Goal: Task Accomplishment & Management: Manage account settings

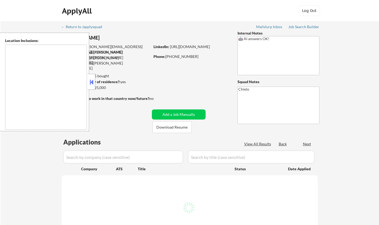
type textarea "[GEOGRAPHIC_DATA], [GEOGRAPHIC_DATA] [GEOGRAPHIC_DATA], [GEOGRAPHIC_DATA] [GEOG…"
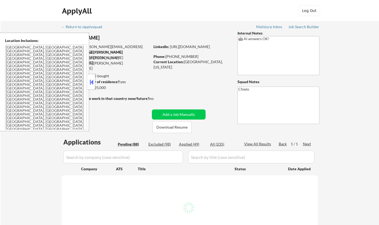
select select ""pending""
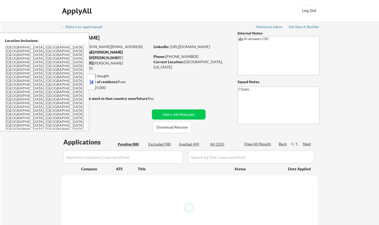
select select ""pending""
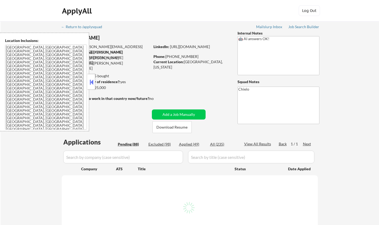
select select ""pending""
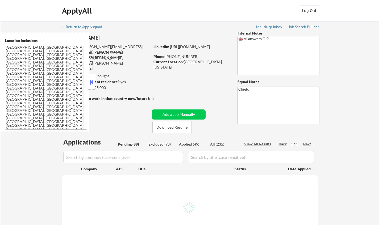
select select ""pending""
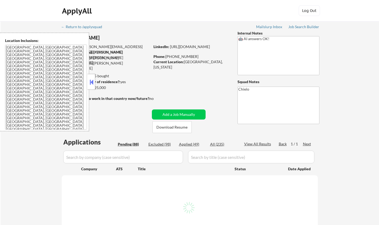
select select ""pending""
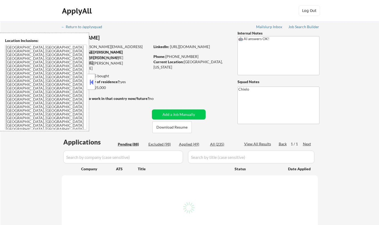
select select ""pending""
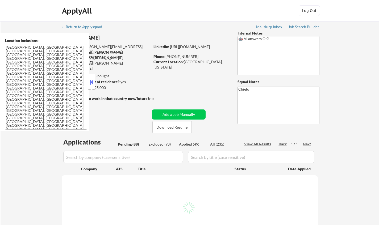
select select ""pending""
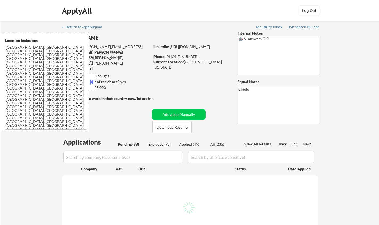
select select ""pending""
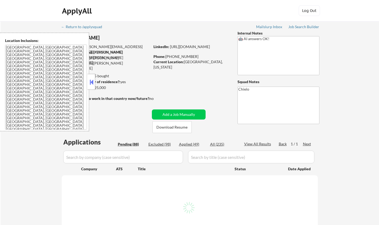
select select ""pending""
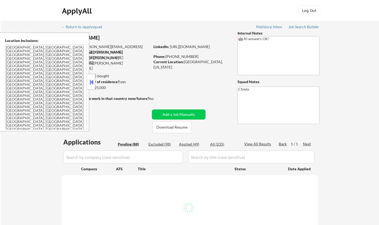
select select ""pending""
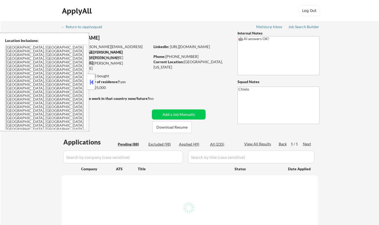
select select ""pending""
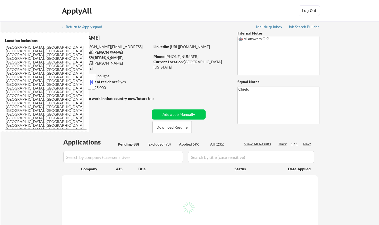
select select ""pending""
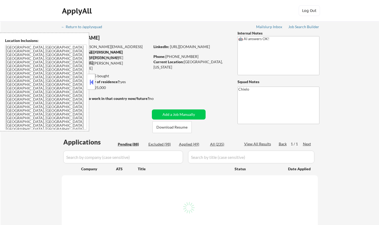
select select ""pending""
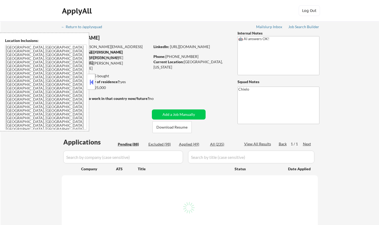
select select ""pending""
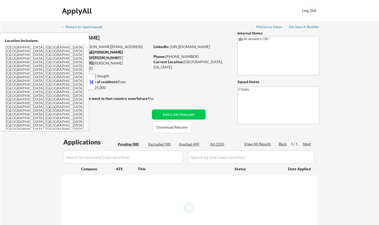
select select ""pending""
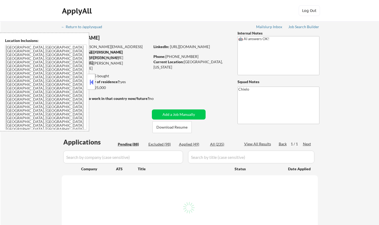
select select ""pending""
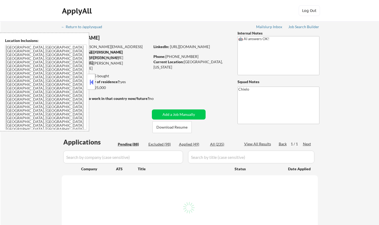
select select ""pending""
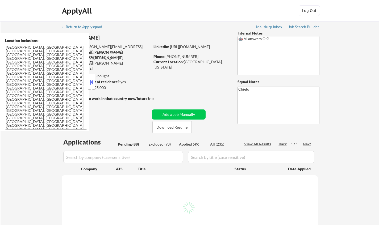
select select ""pending""
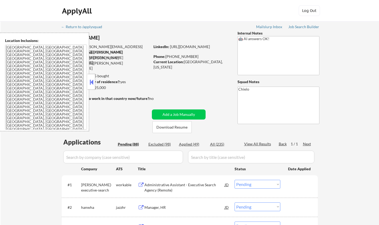
click at [91, 83] on button at bounding box center [92, 82] width 6 height 8
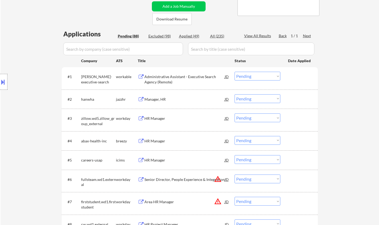
scroll to position [213, 0]
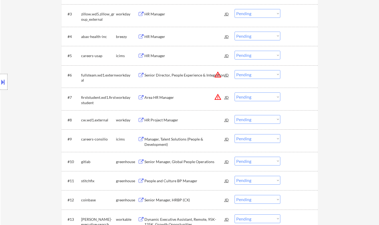
click at [228, 75] on div "JD" at bounding box center [226, 75] width 5 height 10
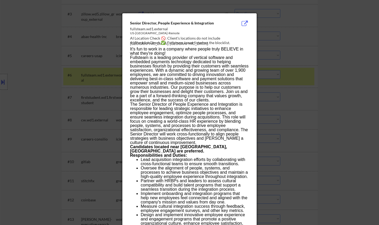
click at [304, 115] on div at bounding box center [189, 112] width 379 height 225
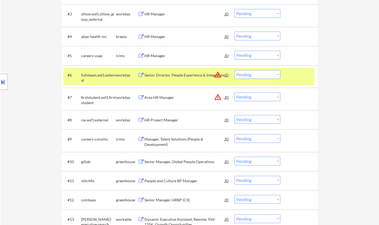
click at [257, 76] on select "Choose an option... Pending Applied Excluded (Questions) Excluded (Expired) Exc…" at bounding box center [258, 74] width 46 height 9
click at [235, 70] on select "Choose an option... Pending Applied Excluded (Questions) Excluded (Expired) Exc…" at bounding box center [258, 74] width 46 height 9
click at [165, 122] on div "HR Project Manager" at bounding box center [184, 120] width 80 height 5
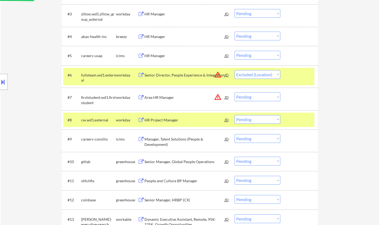
select select ""pending""
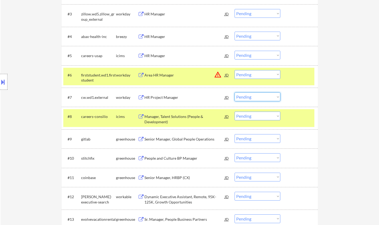
click at [257, 95] on select "Choose an option... Pending Applied Excluded (Questions) Excluded (Expired) Exc…" at bounding box center [258, 97] width 46 height 9
click at [235, 93] on select "Choose an option... Pending Applied Excluded (Questions) Excluded (Expired) Exc…" at bounding box center [258, 97] width 46 height 9
select select ""pending""
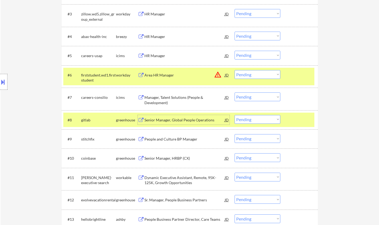
click at [170, 121] on div "Senior Manager, Global People Operations" at bounding box center [184, 120] width 80 height 5
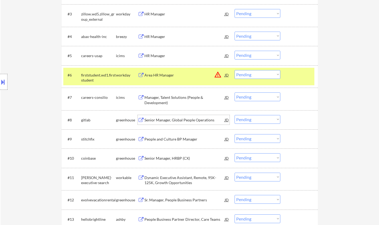
click at [257, 118] on select "Choose an option... Pending Applied Excluded (Questions) Excluded (Expired) Exc…" at bounding box center [258, 119] width 46 height 9
click at [235, 115] on select "Choose an option... Pending Applied Excluded (Questions) Excluded (Expired) Exc…" at bounding box center [258, 119] width 46 height 9
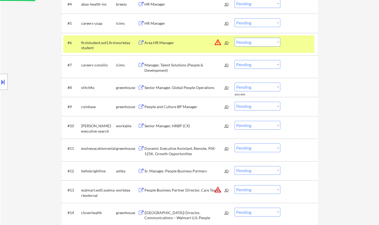
scroll to position [266, 0]
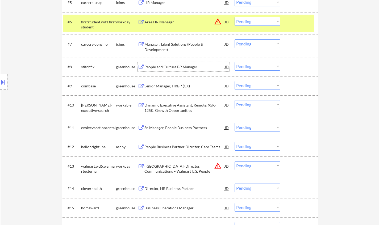
click at [165, 66] on div "People and Culture BP Manager" at bounding box center [184, 66] width 80 height 5
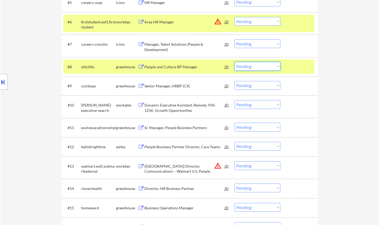
drag, startPoint x: 254, startPoint y: 65, endPoint x: 256, endPoint y: 70, distance: 5.7
click at [254, 65] on select "Choose an option... Pending Applied Excluded (Questions) Excluded (Expired) Exc…" at bounding box center [258, 66] width 46 height 9
click at [235, 62] on select "Choose an option... Pending Applied Excluded (Questions) Excluded (Expired) Exc…" at bounding box center [258, 66] width 46 height 9
select select ""pending""
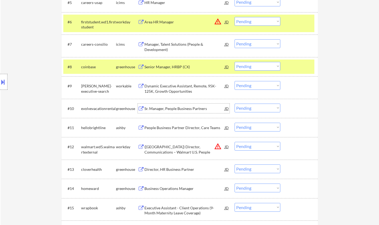
click at [172, 107] on div "Sr. Manager, People Business Partners" at bounding box center [184, 108] width 80 height 5
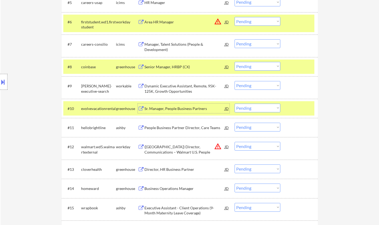
drag, startPoint x: 258, startPoint y: 108, endPoint x: 260, endPoint y: 112, distance: 5.0
click at [258, 108] on select "Choose an option... Pending Applied Excluded (Questions) Excluded (Expired) Exc…" at bounding box center [258, 108] width 46 height 9
click at [235, 104] on select "Choose an option... Pending Applied Excluded (Questions) Excluded (Expired) Exc…" at bounding box center [258, 108] width 46 height 9
select select ""pending""
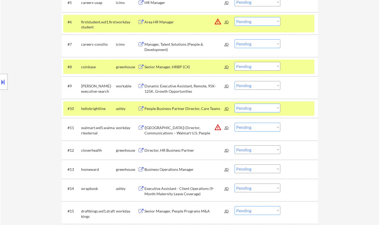
click at [181, 111] on div "People Business Partner Director, Care Teams" at bounding box center [184, 108] width 80 height 5
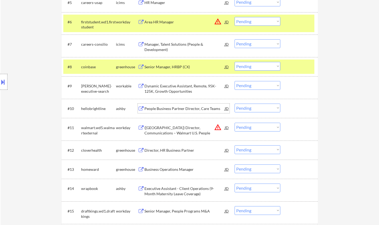
click at [4, 77] on div at bounding box center [3, 82] width 7 height 16
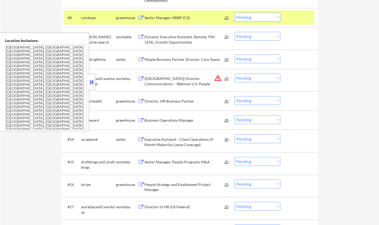
scroll to position [346, 0]
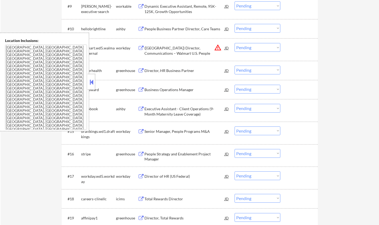
drag, startPoint x: 90, startPoint y: 84, endPoint x: 90, endPoint y: 18, distance: 66.2
click at [90, 82] on button at bounding box center [92, 82] width 6 height 8
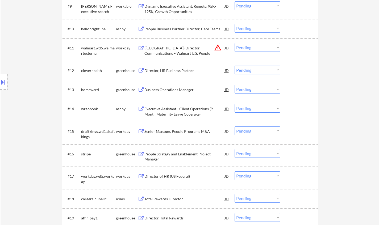
click at [165, 69] on div "Director, HR Business Partner" at bounding box center [184, 70] width 80 height 5
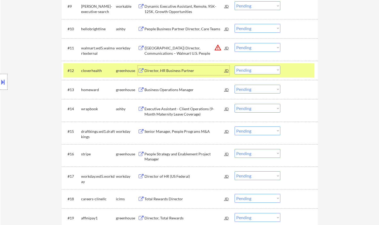
drag, startPoint x: 253, startPoint y: 69, endPoint x: 252, endPoint y: 74, distance: 4.9
click at [253, 70] on select "Choose an option... Pending Applied Excluded (Questions) Excluded (Expired) Exc…" at bounding box center [258, 70] width 46 height 9
click at [235, 66] on select "Choose an option... Pending Applied Excluded (Questions) Excluded (Expired) Exc…" at bounding box center [258, 70] width 46 height 9
select select ""pending""
click at [229, 47] on div "JD" at bounding box center [226, 48] width 5 height 10
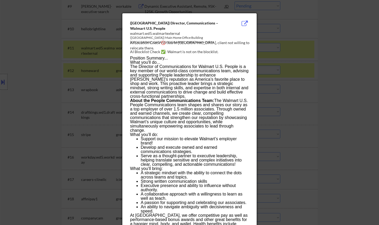
click at [303, 107] on div at bounding box center [189, 112] width 379 height 225
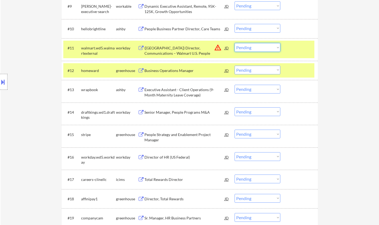
drag, startPoint x: 257, startPoint y: 45, endPoint x: 259, endPoint y: 51, distance: 6.6
click at [257, 45] on select "Choose an option... Pending Applied Excluded (Questions) Excluded (Expired) Exc…" at bounding box center [258, 47] width 46 height 9
click at [235, 43] on select "Choose an option... Pending Applied Excluded (Questions) Excluded (Expired) Exc…" at bounding box center [258, 47] width 46 height 9
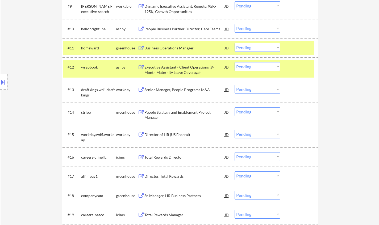
click at [170, 48] on div "Business Operations Manager" at bounding box center [184, 47] width 80 height 5
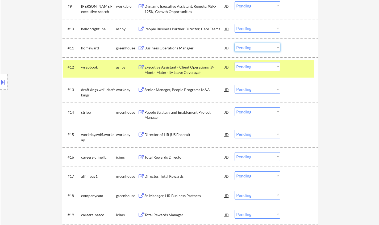
drag, startPoint x: 253, startPoint y: 46, endPoint x: 254, endPoint y: 50, distance: 4.8
click at [253, 45] on select "Choose an option... Pending Applied Excluded (Questions) Excluded (Expired) Exc…" at bounding box center [258, 47] width 46 height 9
click at [235, 43] on select "Choose an option... Pending Applied Excluded (Questions) Excluded (Expired) Exc…" at bounding box center [258, 47] width 46 height 9
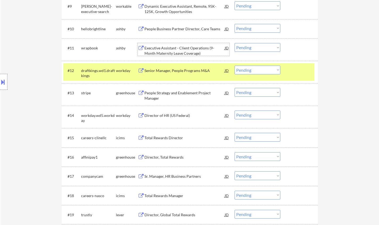
click at [170, 46] on div "Executive Assistant - Client Operations (9-Month Maternity Leave Coverage)" at bounding box center [184, 50] width 80 height 10
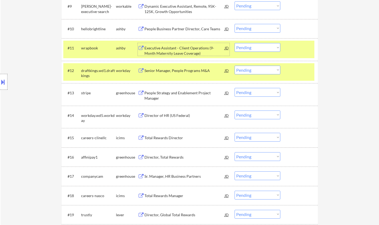
drag, startPoint x: 268, startPoint y: 47, endPoint x: 268, endPoint y: 51, distance: 4.5
click at [268, 47] on select "Choose an option... Pending Applied Excluded (Questions) Excluded (Expired) Exc…" at bounding box center [258, 47] width 46 height 9
click at [235, 43] on select "Choose an option... Pending Applied Excluded (Questions) Excluded (Expired) Exc…" at bounding box center [258, 47] width 46 height 9
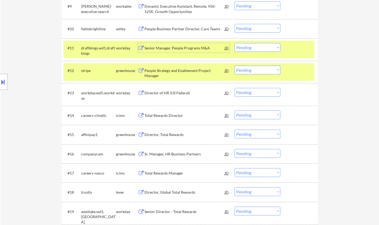
click at [174, 45] on div "Senior Manager, People Programs M&A" at bounding box center [184, 47] width 80 height 5
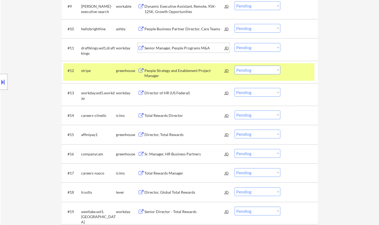
click at [251, 46] on select "Choose an option... Pending Applied Excluded (Questions) Excluded (Expired) Exc…" at bounding box center [258, 47] width 46 height 9
click at [235, 43] on select "Choose an option... Pending Applied Excluded (Questions) Excluded (Expired) Exc…" at bounding box center [258, 47] width 46 height 9
select select ""pending""
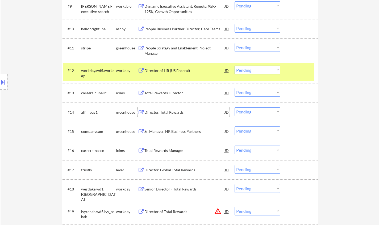
click at [166, 110] on div "Director, Total Rewards" at bounding box center [184, 112] width 80 height 5
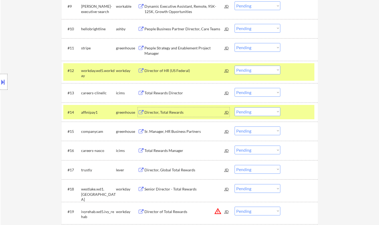
click at [169, 132] on div "Sr. Manager, HR Business Partners" at bounding box center [184, 131] width 80 height 5
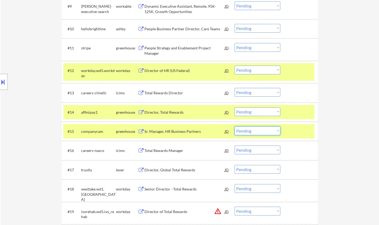
click at [264, 133] on select "Choose an option... Pending Applied Excluded (Questions) Excluded (Expired) Exc…" at bounding box center [258, 131] width 46 height 9
click at [235, 127] on select "Choose an option... Pending Applied Excluded (Questions) Excluded (Expired) Exc…" at bounding box center [258, 131] width 46 height 9
select select ""pending""
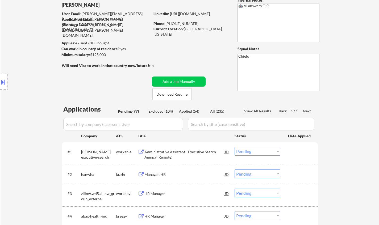
scroll to position [0, 0]
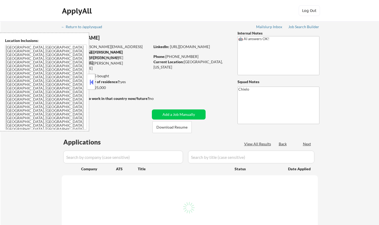
select select ""pending""
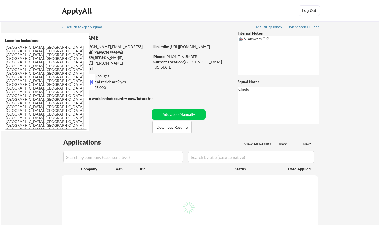
select select ""pending""
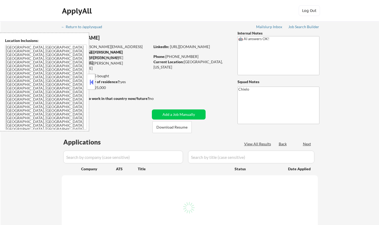
select select ""pending""
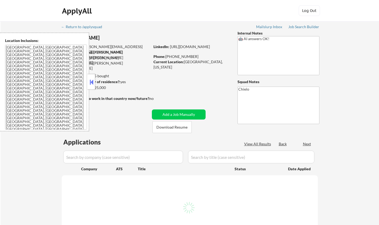
select select ""pending""
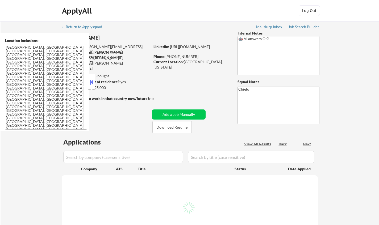
select select ""pending""
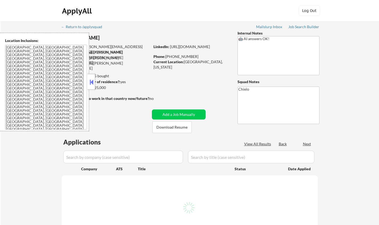
select select ""pending""
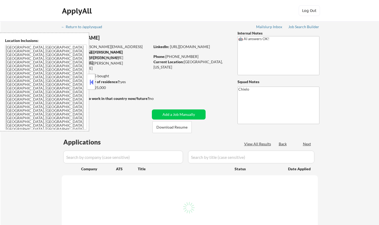
select select ""pending""
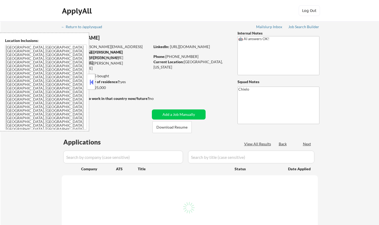
select select ""pending""
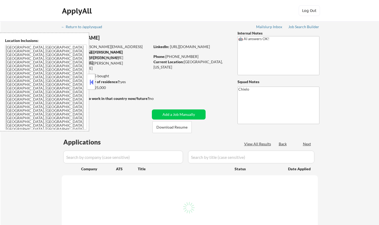
select select ""pending""
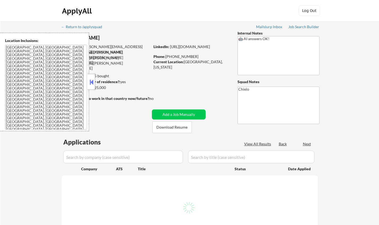
select select ""pending""
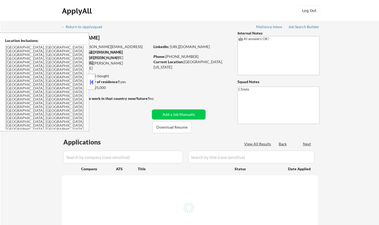
select select ""pending""
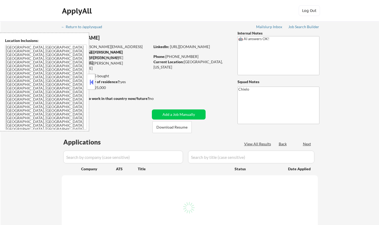
select select ""pending""
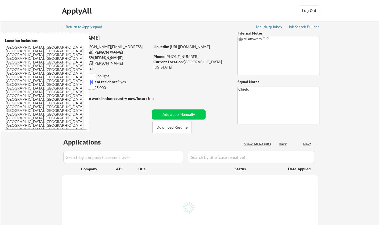
select select ""pending""
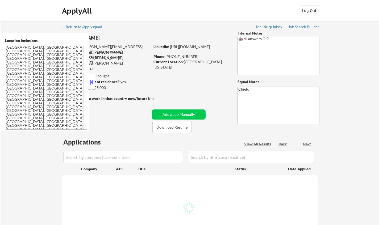
select select ""pending""
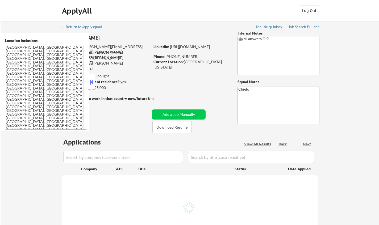
select select ""pending""
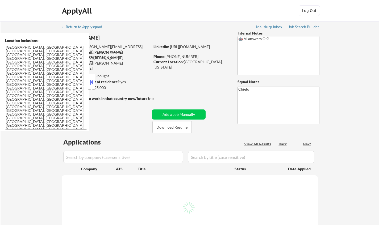
select select ""pending""
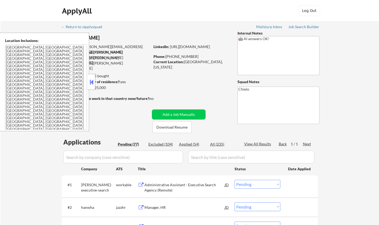
click at [91, 83] on button at bounding box center [92, 82] width 6 height 8
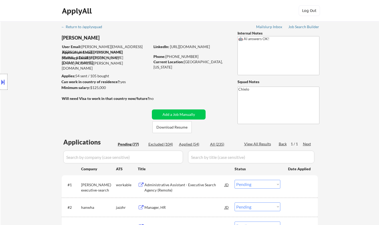
scroll to position [384, 0]
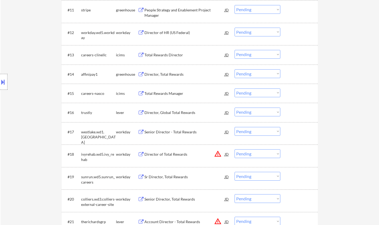
click at [165, 113] on div "Director, Global Total Rewards" at bounding box center [184, 112] width 80 height 5
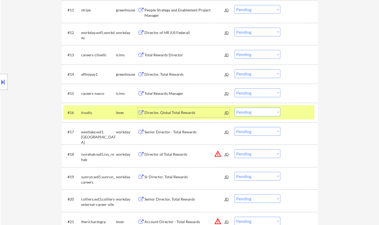
click at [175, 110] on div "Director, Global Total Rewards" at bounding box center [184, 112] width 80 height 5
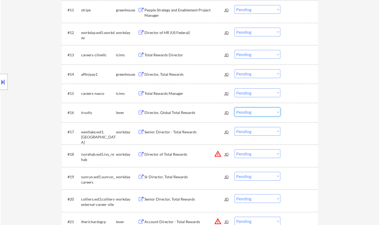
click at [250, 113] on select "Choose an option... Pending Applied Excluded (Questions) Excluded (Expired) Exc…" at bounding box center [258, 112] width 46 height 9
click at [235, 108] on select "Choose an option... Pending Applied Excluded (Questions) Excluded (Expired) Exc…" at bounding box center [258, 112] width 46 height 9
select select ""pending""
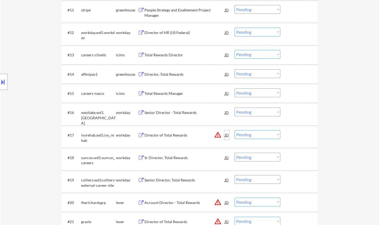
click at [226, 133] on div "JD" at bounding box center [226, 135] width 5 height 10
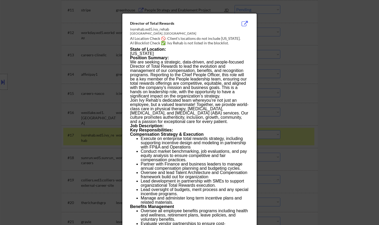
click at [328, 128] on div at bounding box center [189, 112] width 379 height 225
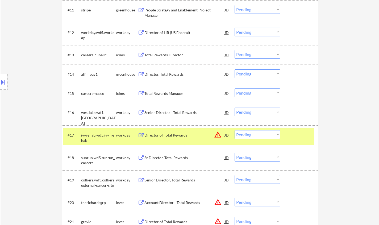
click at [266, 136] on select "Choose an option... Pending Applied Excluded (Questions) Excluded (Expired) Exc…" at bounding box center [258, 134] width 46 height 9
click at [235, 130] on select "Choose an option... Pending Applied Excluded (Questions) Excluded (Expired) Exc…" at bounding box center [258, 134] width 46 height 9
select select ""pending""
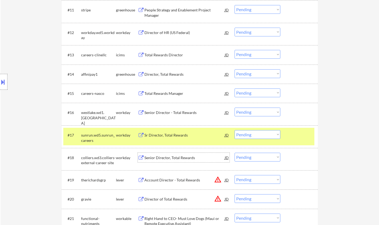
click at [175, 156] on div "Senior Director, Total Rewards" at bounding box center [184, 157] width 80 height 5
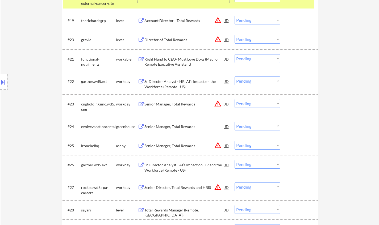
scroll to position [570, 0]
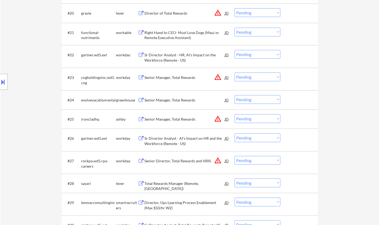
click at [186, 185] on div "Total Rewards Manager (Remote, [GEOGRAPHIC_DATA])" at bounding box center [184, 186] width 80 height 10
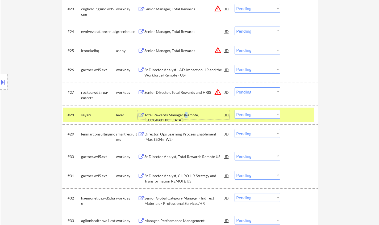
scroll to position [676, 0]
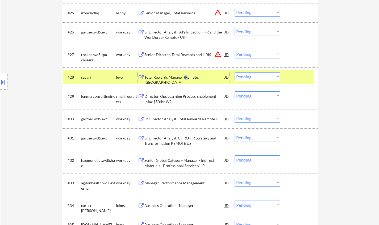
click at [265, 77] on select "Choose an option... Pending Applied Excluded (Questions) Excluded (Expired) Exc…" at bounding box center [258, 76] width 46 height 9
click at [235, 72] on select "Choose an option... Pending Applied Excluded (Questions) Excluded (Expired) Exc…" at bounding box center [258, 76] width 46 height 9
select select ""pending""
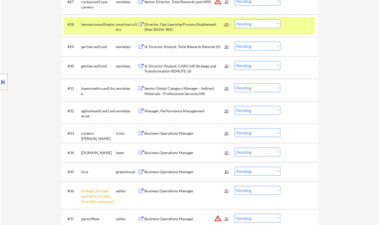
scroll to position [729, 0]
click at [166, 150] on div "Business Operations Manager" at bounding box center [184, 152] width 80 height 5
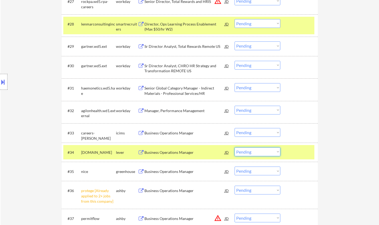
drag, startPoint x: 264, startPoint y: 153, endPoint x: 267, endPoint y: 156, distance: 4.2
click at [264, 153] on select "Choose an option... Pending Applied Excluded (Questions) Excluded (Expired) Exc…" at bounding box center [258, 152] width 46 height 9
click at [235, 148] on select "Choose an option... Pending Applied Excluded (Questions) Excluded (Expired) Exc…" at bounding box center [258, 152] width 46 height 9
select select ""pending""
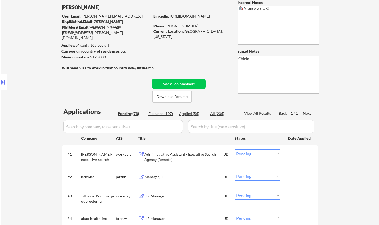
scroll to position [0, 0]
